Goal: Task Accomplishment & Management: Complete application form

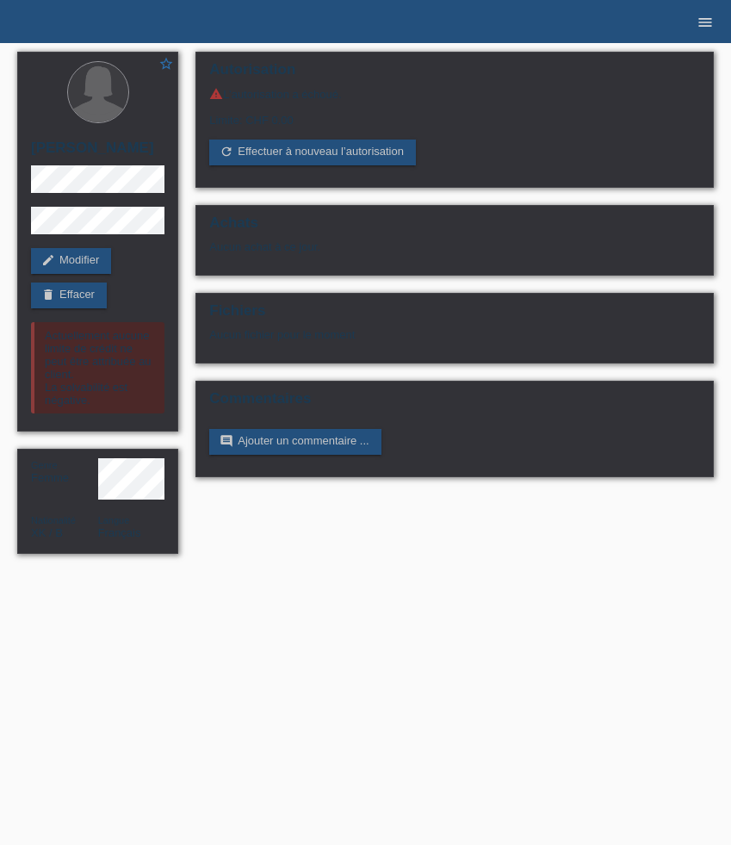
click at [706, 14] on icon "menu" at bounding box center [705, 22] width 17 height 17
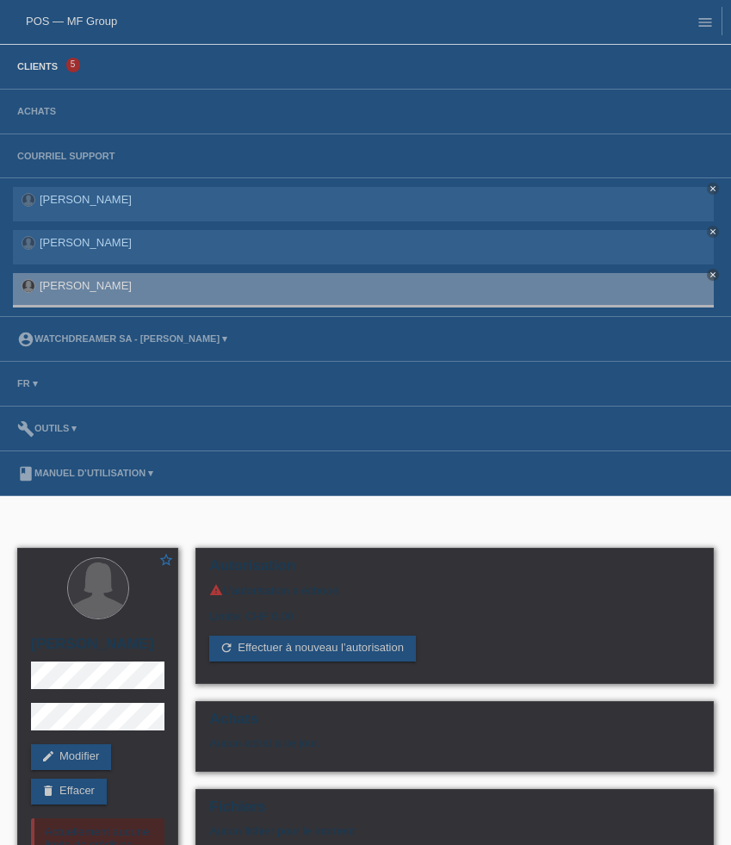
click at [36, 71] on link "Clients" at bounding box center [38, 66] width 58 height 10
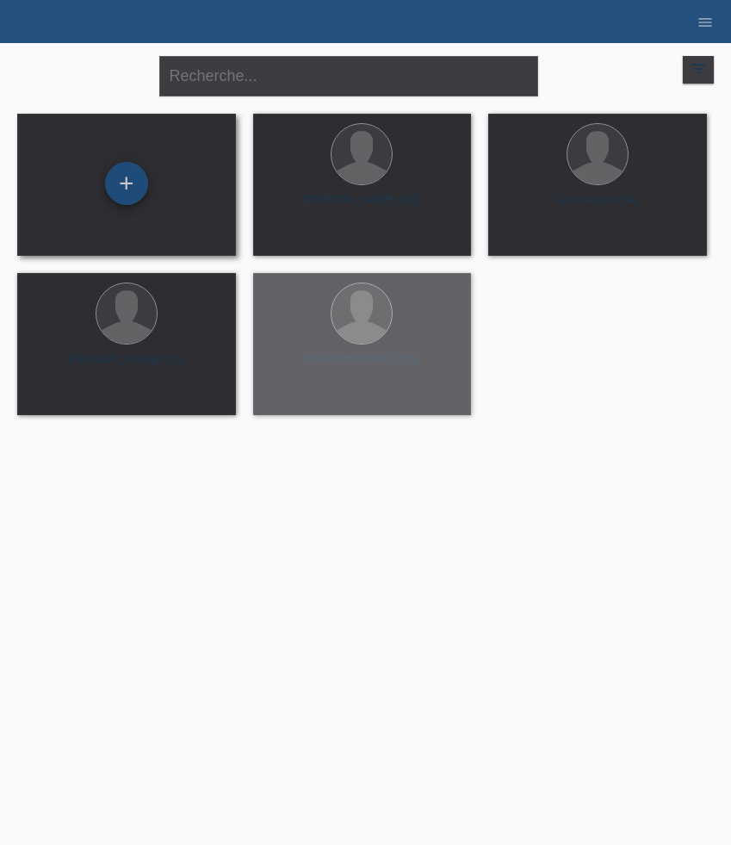
click at [123, 174] on div "+" at bounding box center [126, 183] width 43 height 43
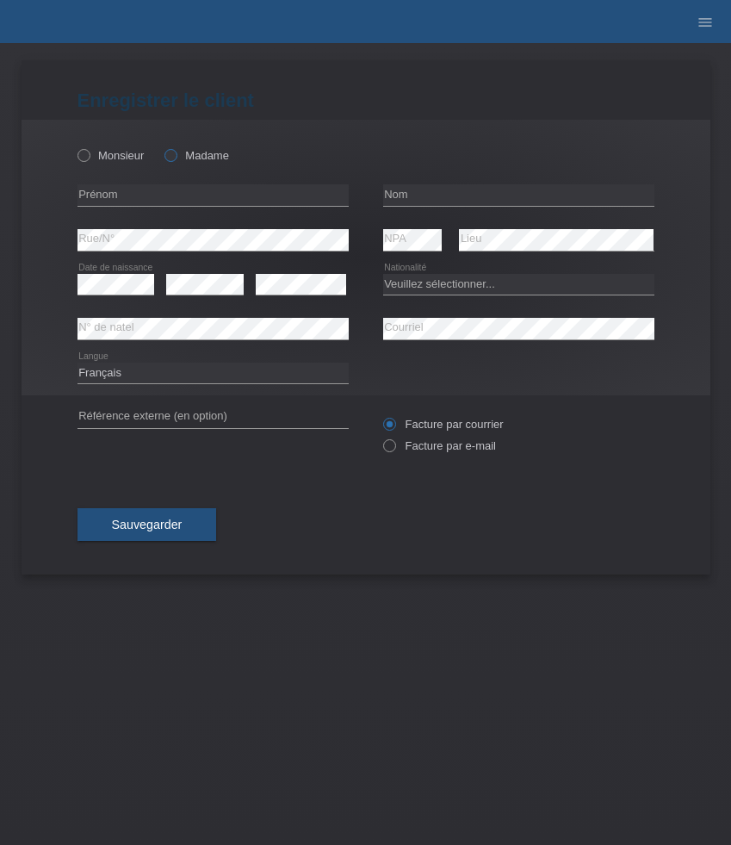
click at [203, 149] on label "Madame" at bounding box center [197, 155] width 65 height 13
click at [176, 149] on input "Madame" at bounding box center [170, 154] width 11 height 11
radio input "true"
click at [145, 193] on input "text" at bounding box center [213, 195] width 271 height 22
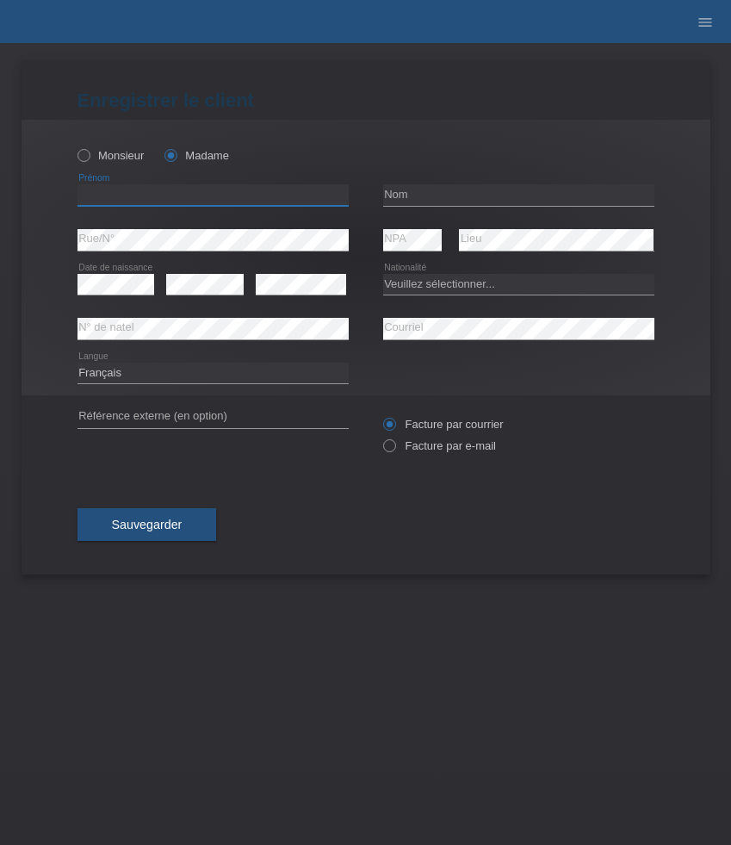
paste input "Şehriban"
type input "Şehriban"
click at [439, 196] on input "text" at bounding box center [518, 195] width 271 height 22
paste input "Simsir"
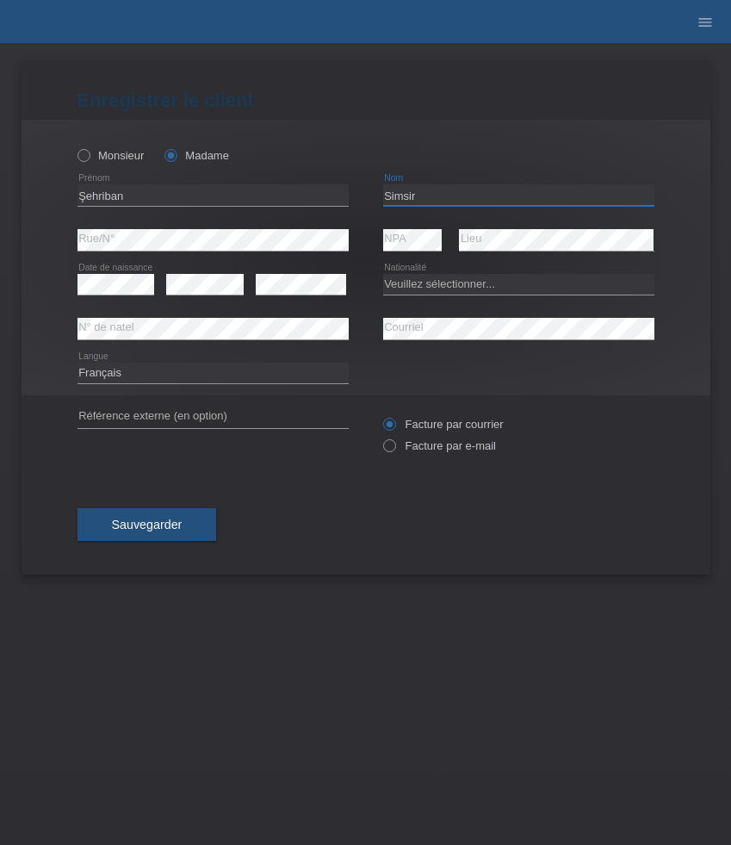
type input "Simsir"
click at [452, 274] on select "Veuillez sélectionner... Suisse Allemagne Autriche Liechtenstein ------------ A…" at bounding box center [518, 284] width 271 height 21
click at [383, 274] on select "Veuillez sélectionner... Suisse Allemagne Autriche Liechtenstein ------------ A…" at bounding box center [518, 284] width 271 height 21
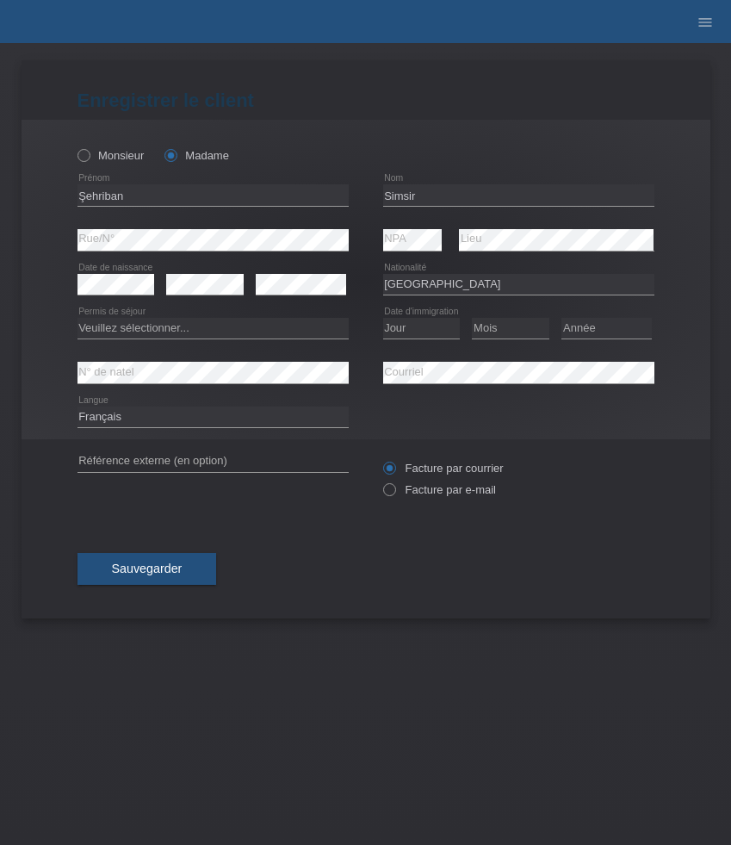
click at [444, 299] on div "Veuillez sélectionner... Suisse Allemagne Autriche Liechtenstein ------------ A…" at bounding box center [518, 285] width 271 height 44
click at [444, 294] on select "Veuillez sélectionner... Suisse Allemagne Autriche Liechtenstein ------------ A…" at bounding box center [518, 284] width 271 height 21
select select "CH"
click at [383, 274] on select "Veuillez sélectionner... Suisse Allemagne Autriche Liechtenstein ------------ A…" at bounding box center [518, 284] width 271 height 21
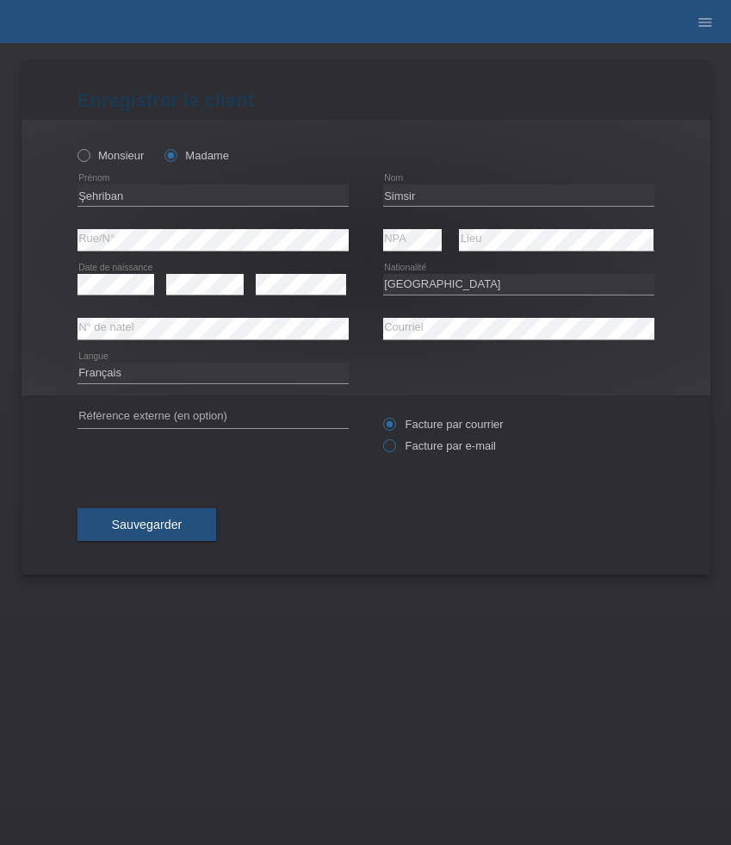
click at [450, 452] on label "Facture par e-mail" at bounding box center [439, 445] width 113 height 13
click at [394, 453] on input "Facture par e-mail" at bounding box center [388, 450] width 11 height 22
radio input "true"
click at [178, 524] on span "Sauvegarder" at bounding box center [147, 525] width 71 height 14
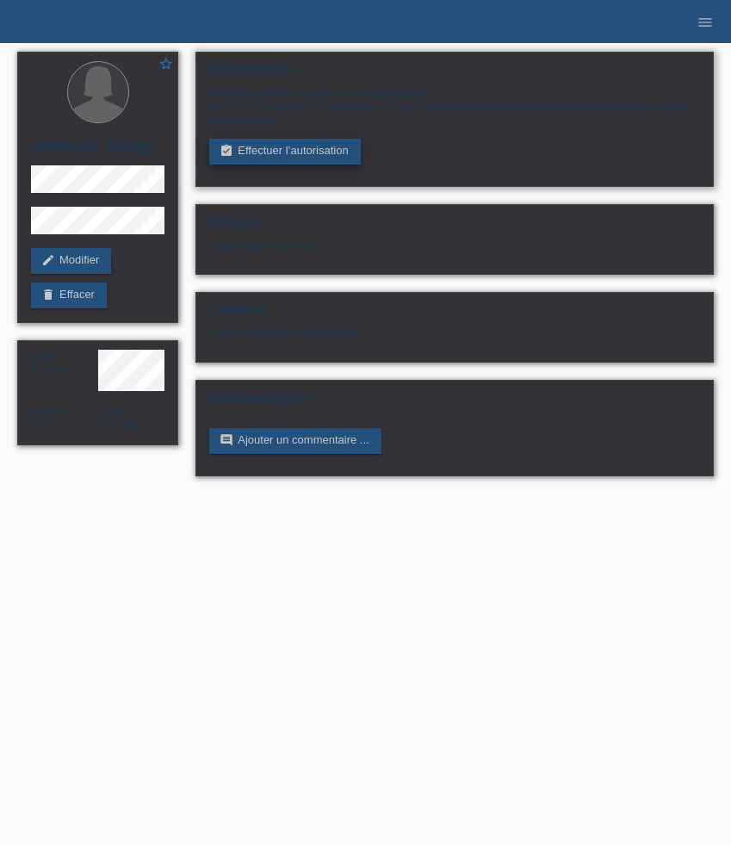
click at [255, 161] on link "assignment_turned_in Effectuer l’autorisation" at bounding box center [284, 152] width 151 height 26
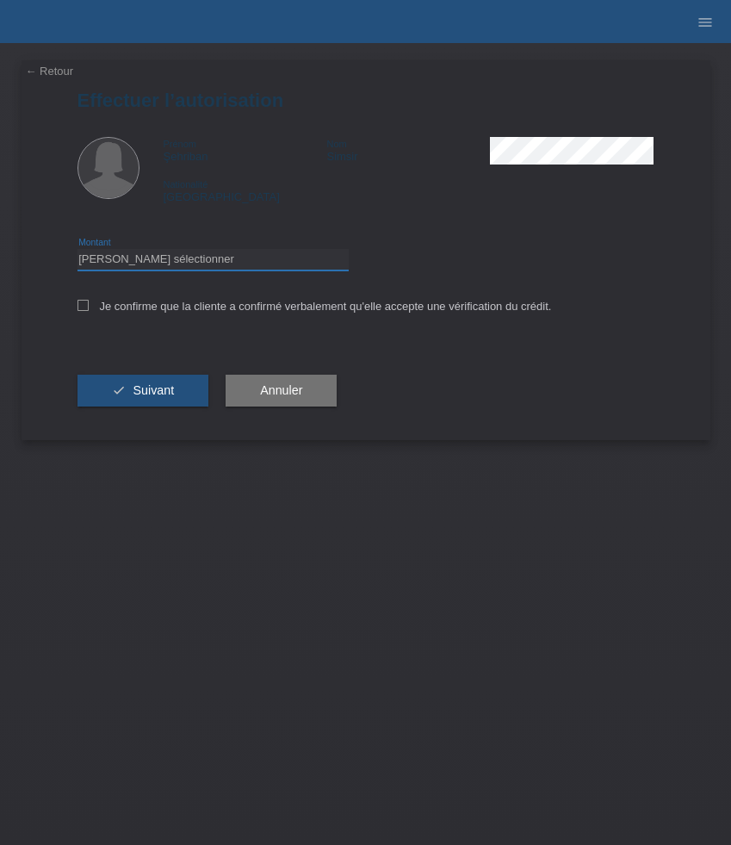
click at [284, 254] on select "Veuillez sélectionner CHF 1.00 - CHF 499.00 CHF 500.00 - CHF 1'999.00 CHF 2'000…" at bounding box center [213, 259] width 271 height 21
select select "3"
click at [78, 252] on select "Veuillez sélectionner CHF 1.00 - CHF 499.00 CHF 500.00 - CHF 1'999.00 CHF 2'000…" at bounding box center [213, 259] width 271 height 21
click at [261, 305] on label "Je confirme que la cliente a confirmé verbalement qu'elle accepte une vérificat…" at bounding box center [315, 306] width 475 height 13
click at [89, 305] on input "Je confirme que la cliente a confirmé verbalement qu'elle accepte une vérificat…" at bounding box center [83, 305] width 11 height 11
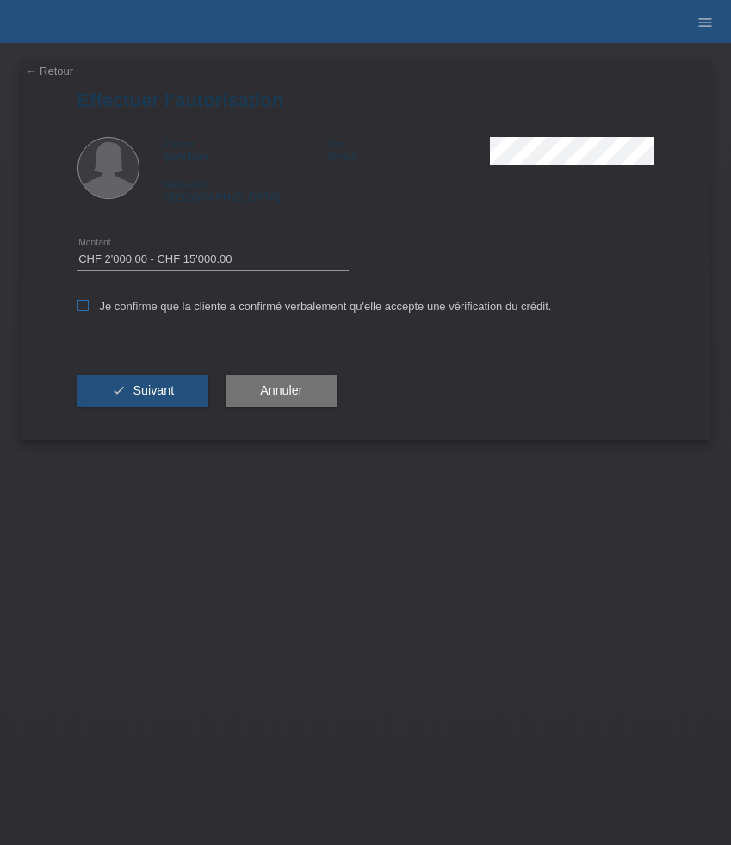
checkbox input "true"
click at [105, 407] on button "check Suivant" at bounding box center [144, 391] width 132 height 33
